Goal: Transaction & Acquisition: Purchase product/service

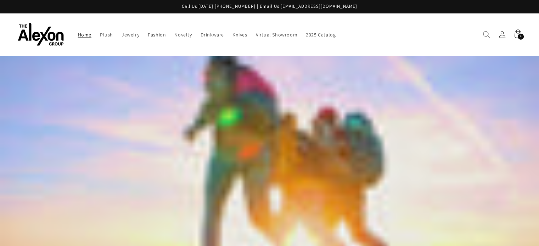
click at [485, 31] on icon "Search" at bounding box center [486, 34] width 7 height 7
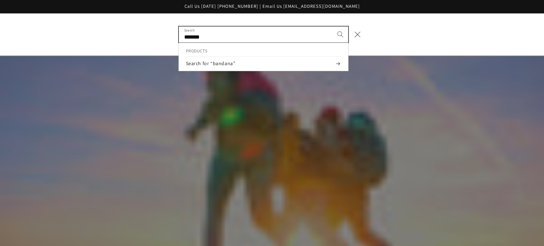
type input "*******"
click at [333, 27] on button "Search" at bounding box center [341, 35] width 16 height 16
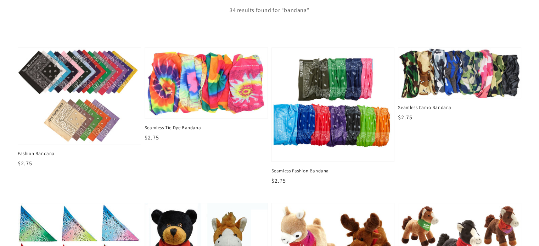
scroll to position [125, 0]
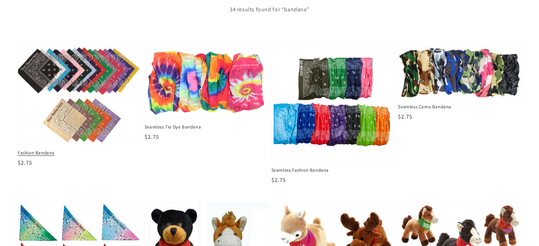
click at [78, 116] on img at bounding box center [79, 95] width 126 height 99
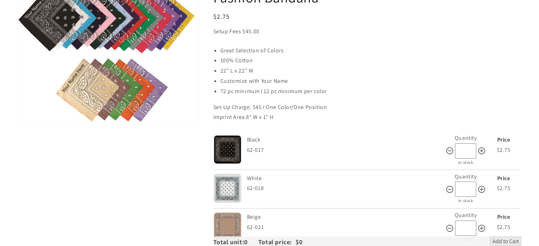
scroll to position [92, 0]
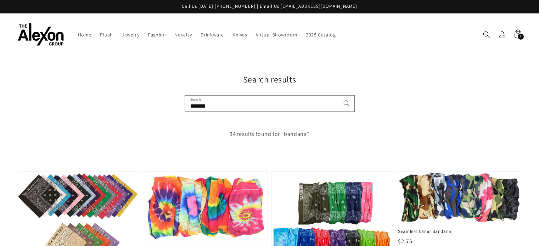
scroll to position [123, 0]
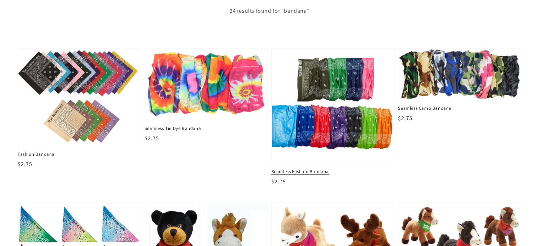
click at [333, 72] on img at bounding box center [333, 105] width 126 height 117
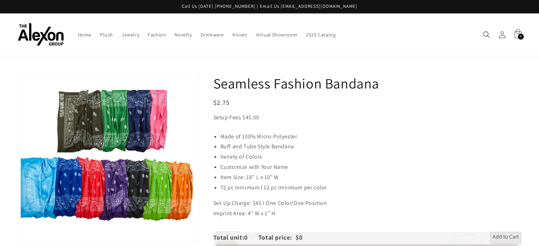
click at [521, 34] on span "4" at bounding box center [521, 37] width 2 height 6
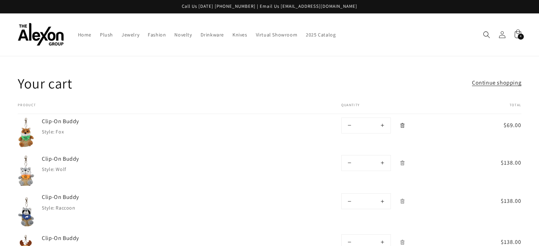
click at [400, 123] on icon "Remove Clip-On Buddy - Fox" at bounding box center [402, 125] width 5 height 5
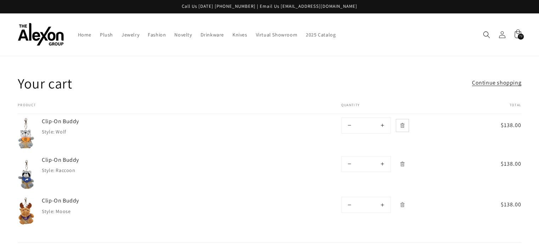
click at [400, 123] on icon "Remove Clip-On Buddy - Wolf" at bounding box center [402, 125] width 5 height 5
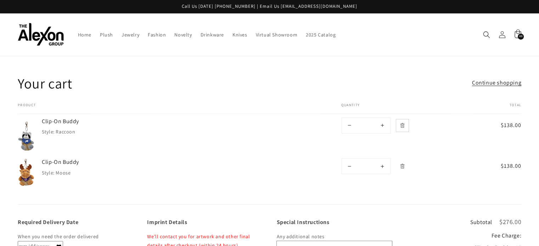
click at [400, 123] on icon "Remove Clip-On Buddy - Raccoon" at bounding box center [402, 125] width 5 height 5
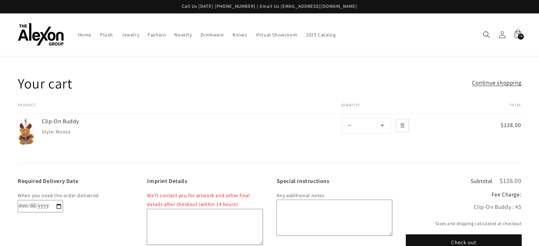
click at [400, 123] on icon "Remove Clip-On Buddy - Moose" at bounding box center [402, 125] width 5 height 5
